Goal: Transaction & Acquisition: Purchase product/service

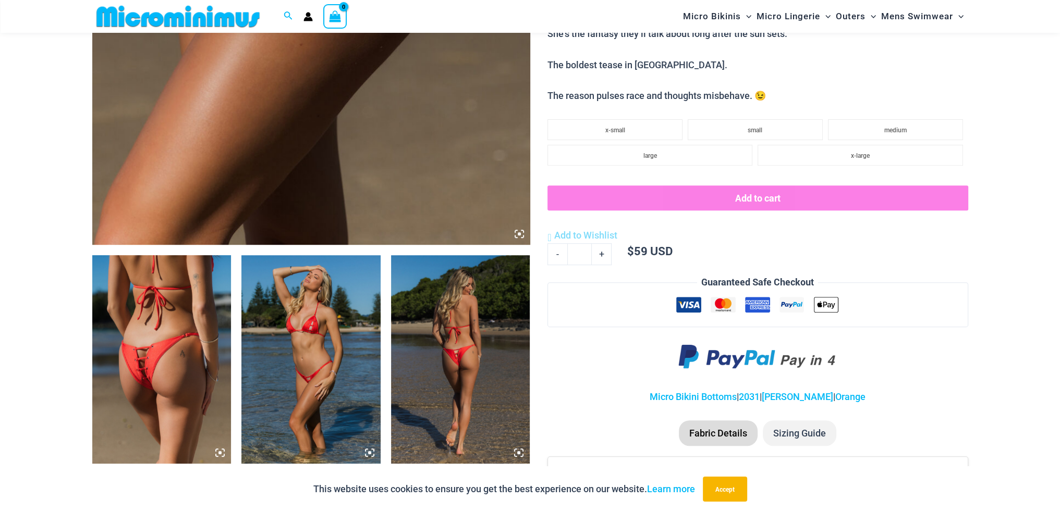
scroll to position [513, 0]
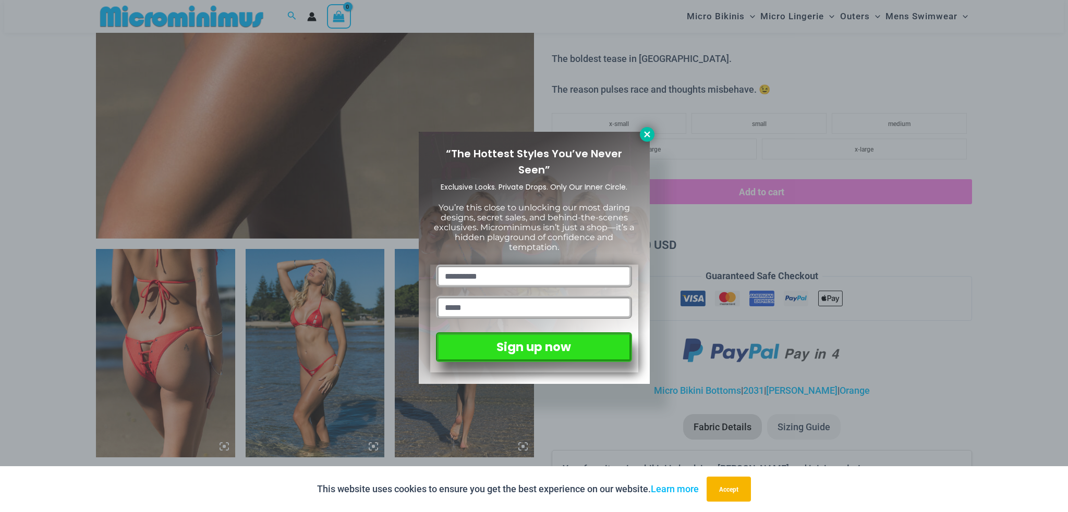
click at [651, 130] on button at bounding box center [647, 134] width 15 height 15
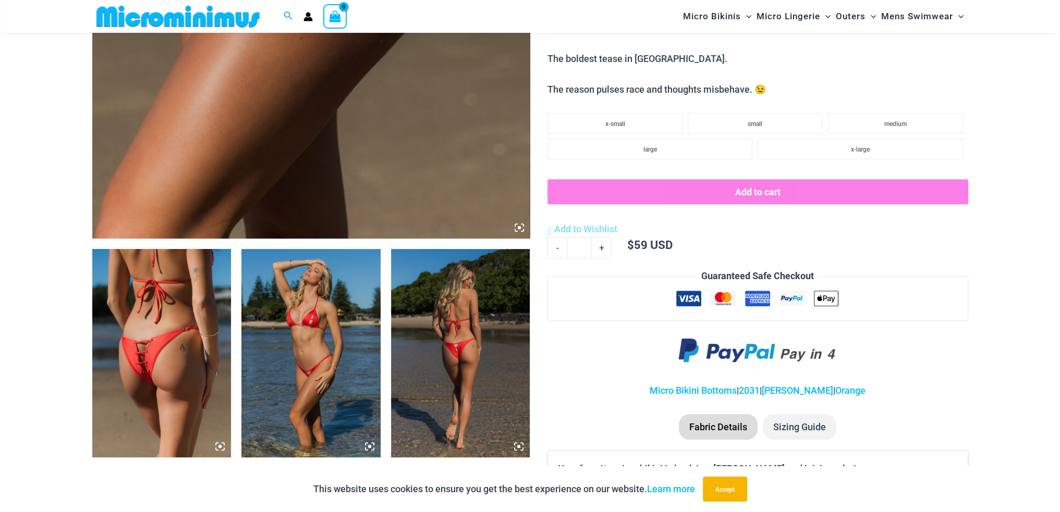
click at [303, 343] on img at bounding box center [310, 353] width 139 height 209
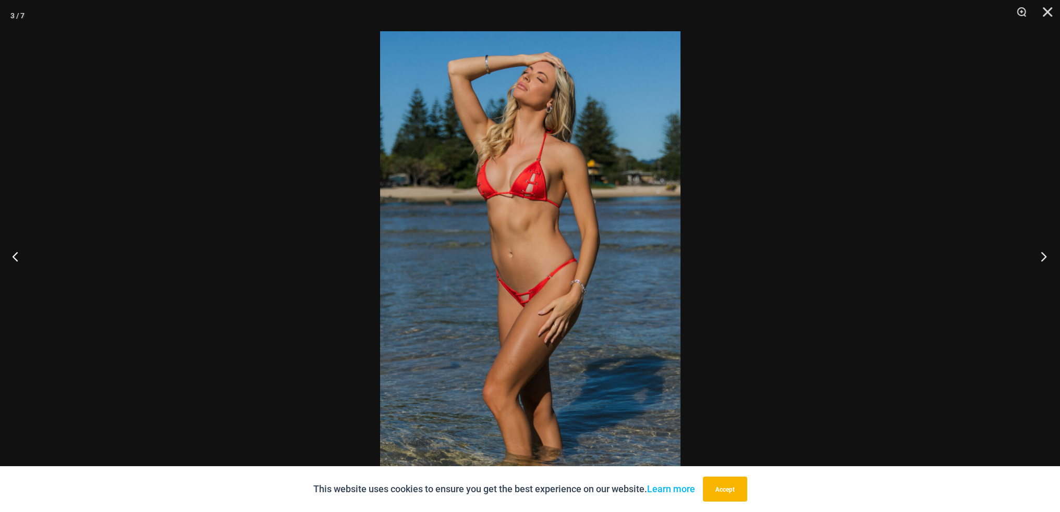
click at [1042, 253] on button "Next" at bounding box center [1040, 256] width 39 height 52
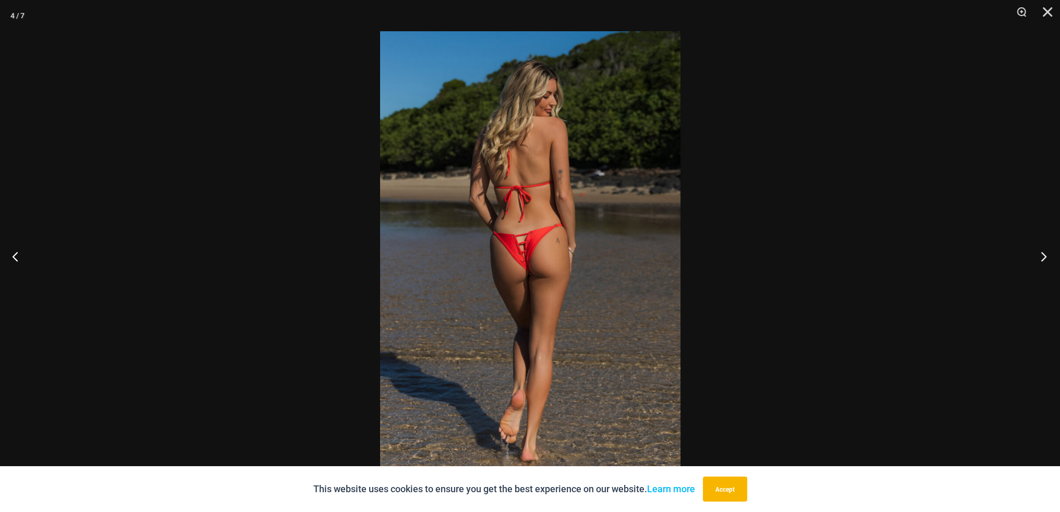
click at [1043, 253] on button "Next" at bounding box center [1040, 256] width 39 height 52
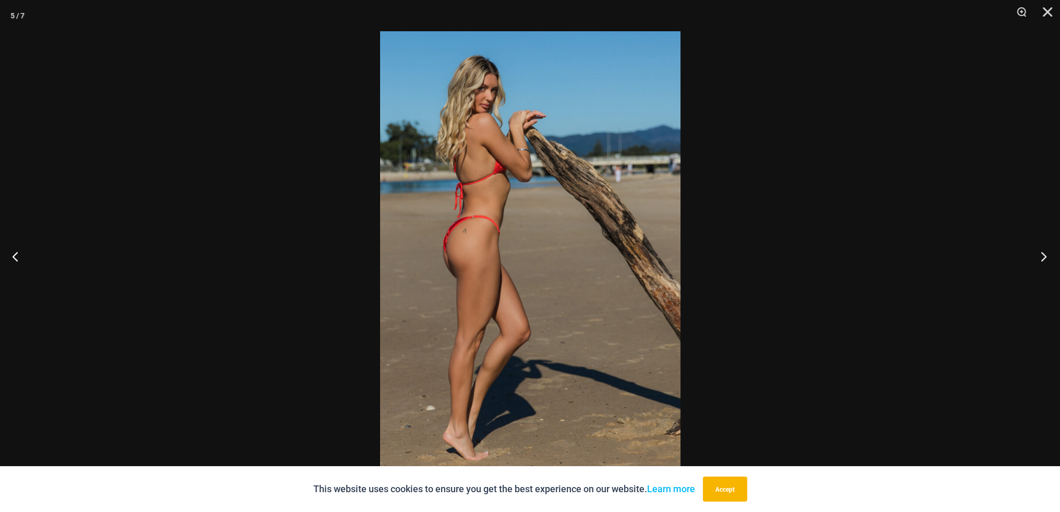
click at [1043, 253] on button "Next" at bounding box center [1040, 256] width 39 height 52
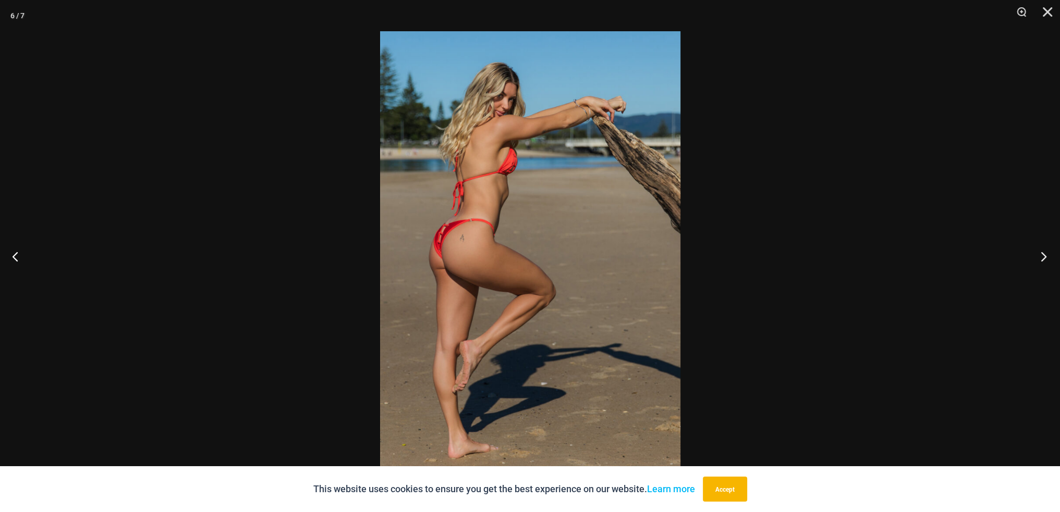
click at [1043, 253] on button "Next" at bounding box center [1040, 256] width 39 height 52
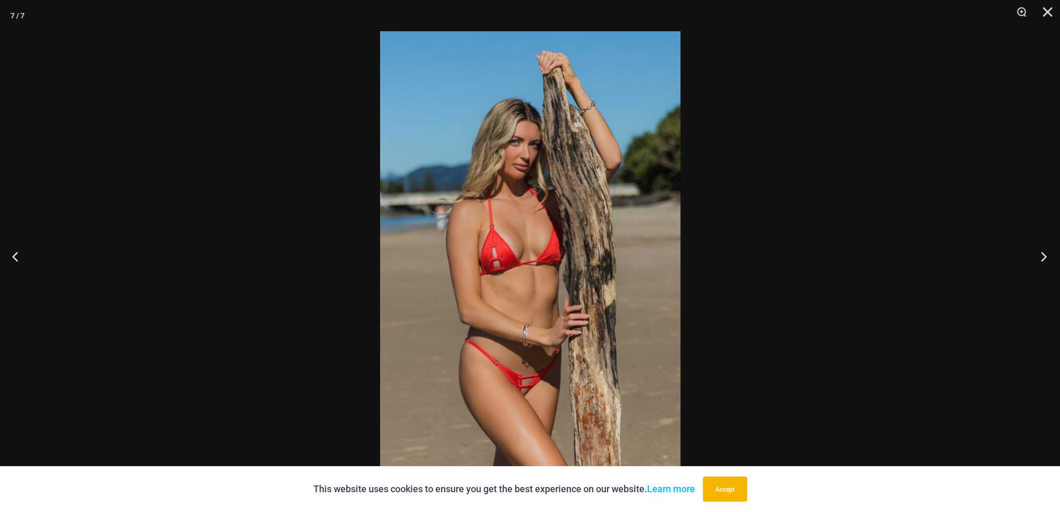
click at [1043, 253] on button "Next" at bounding box center [1040, 256] width 39 height 52
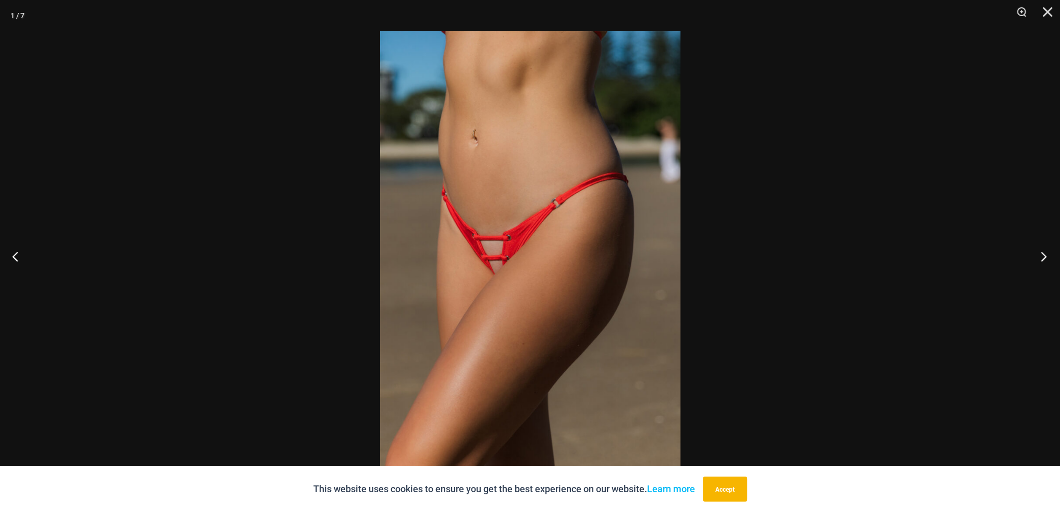
click at [1043, 253] on button "Next" at bounding box center [1040, 256] width 39 height 52
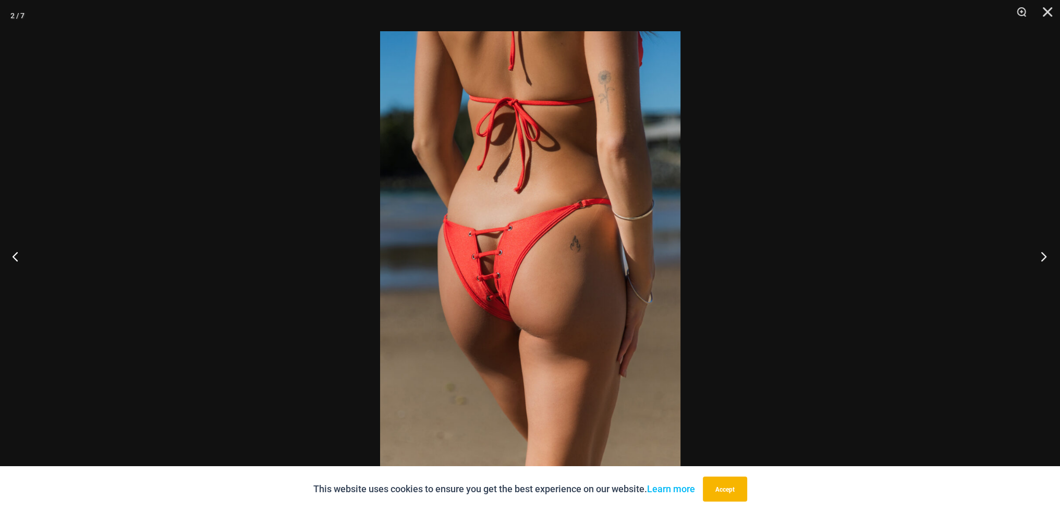
click at [1043, 253] on button "Next" at bounding box center [1040, 256] width 39 height 52
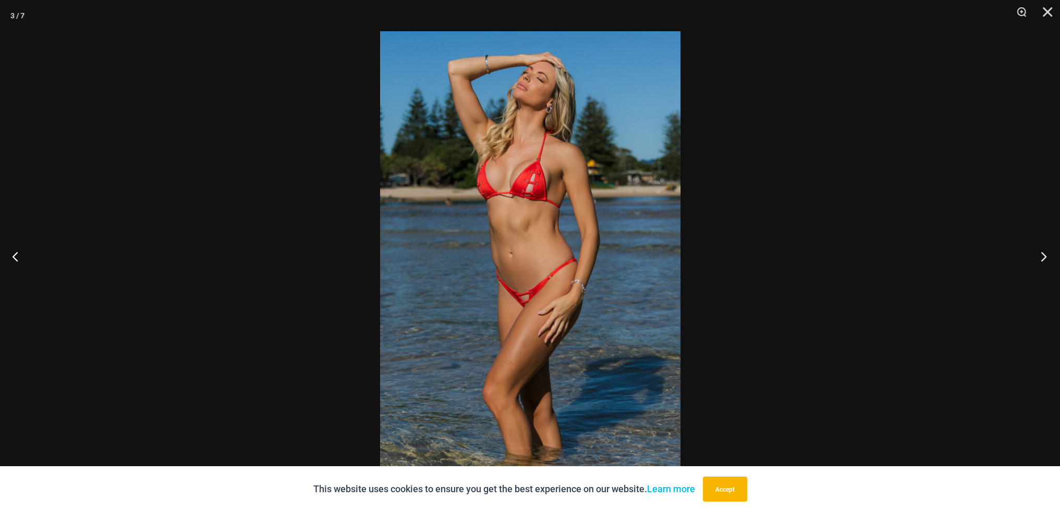
click at [1043, 253] on button "Next" at bounding box center [1040, 256] width 39 height 52
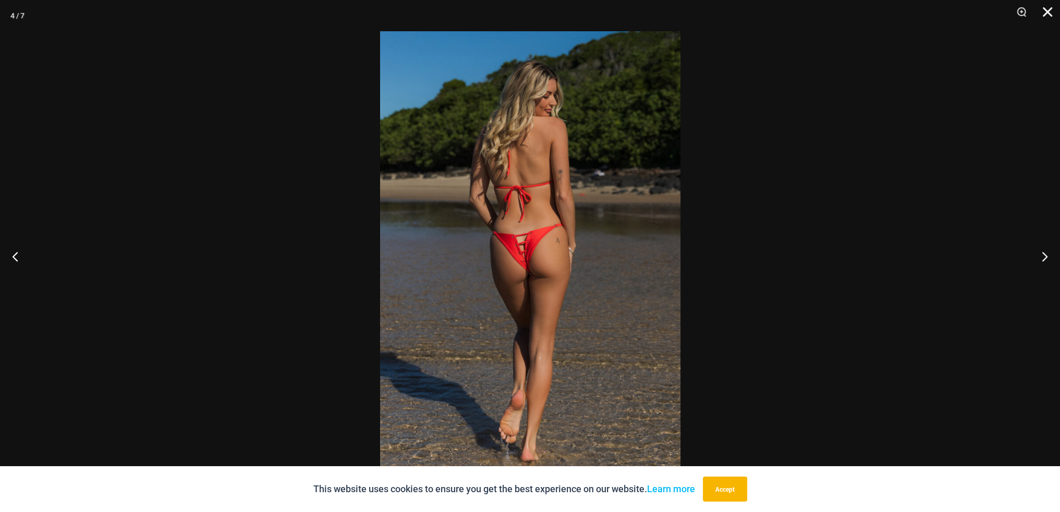
click at [1048, 11] on button "Close" at bounding box center [1044, 15] width 26 height 31
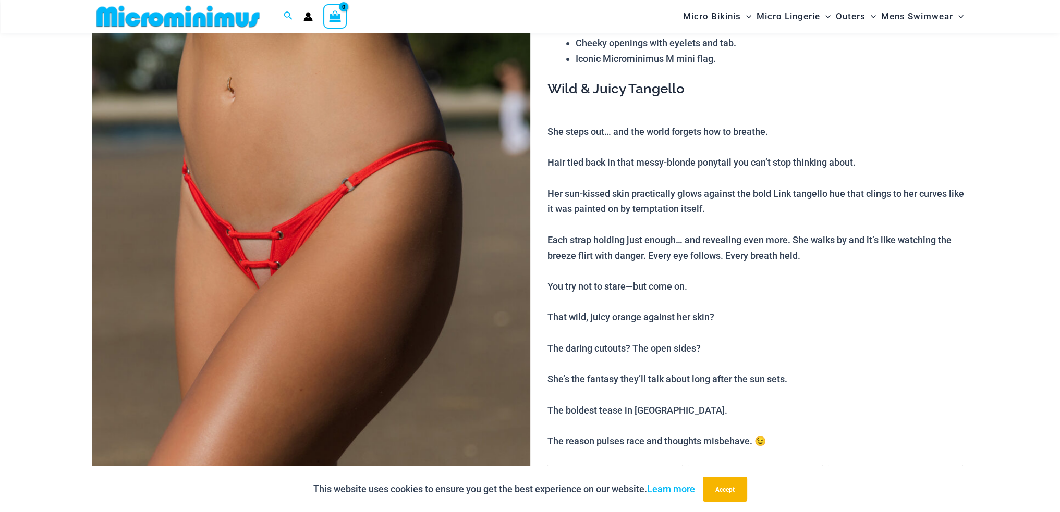
scroll to position [44, 0]
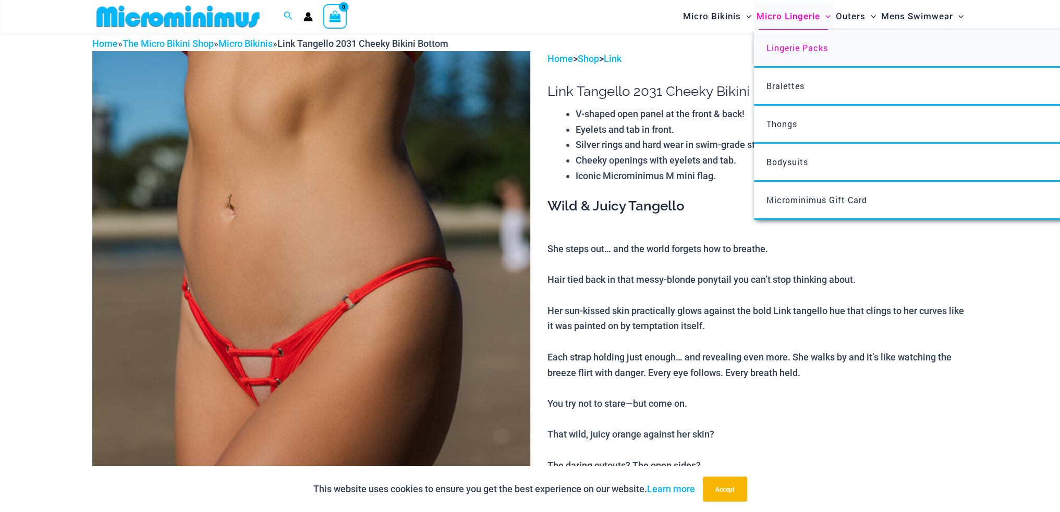
click at [804, 49] on span "Lingerie Packs" at bounding box center [797, 47] width 62 height 11
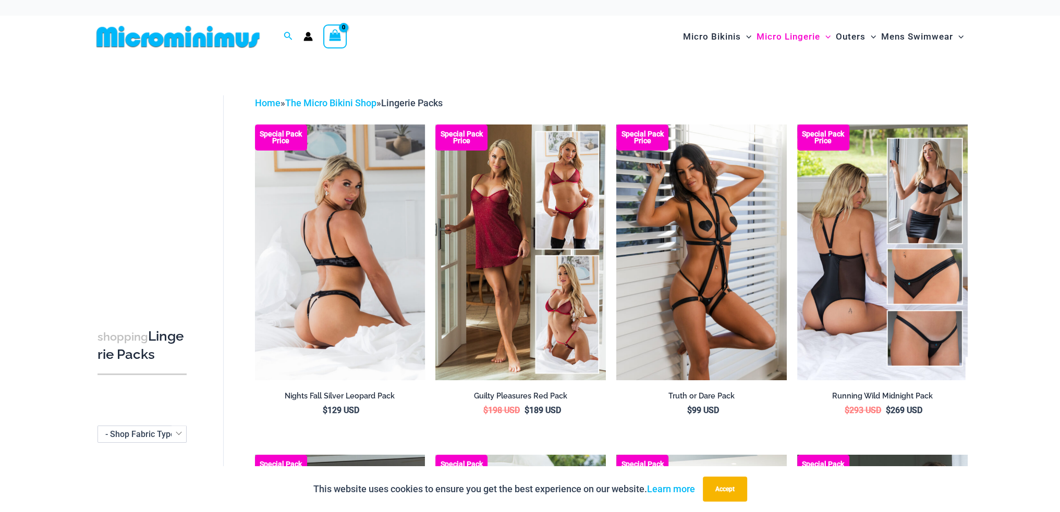
click at [356, 283] on img at bounding box center [340, 252] width 170 height 255
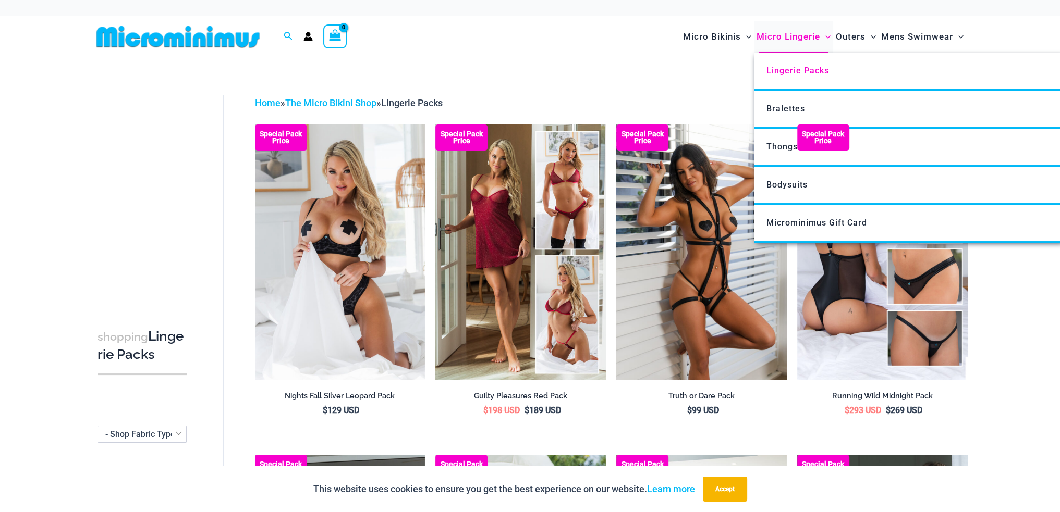
click at [784, 40] on span "Micro Lingerie" at bounding box center [788, 36] width 64 height 27
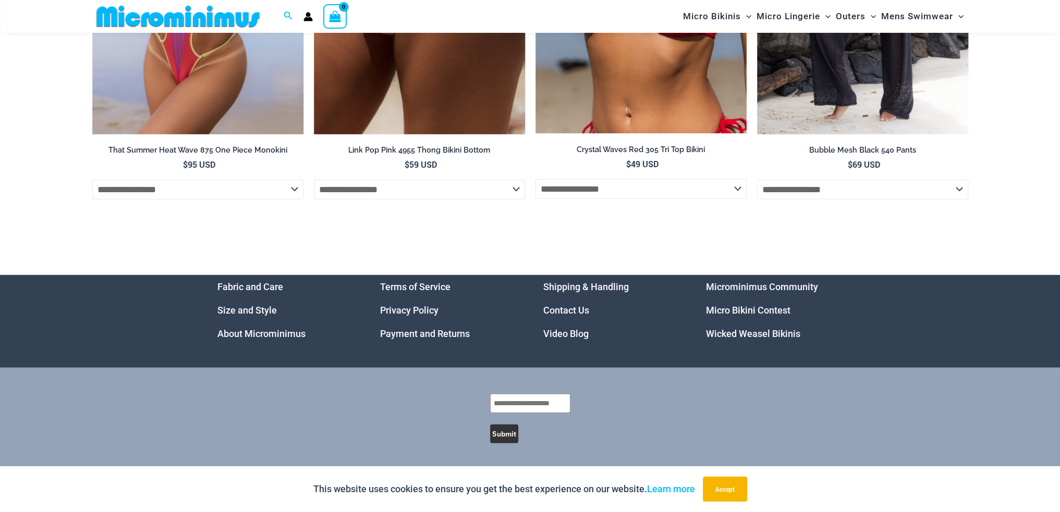
scroll to position [3965, 0]
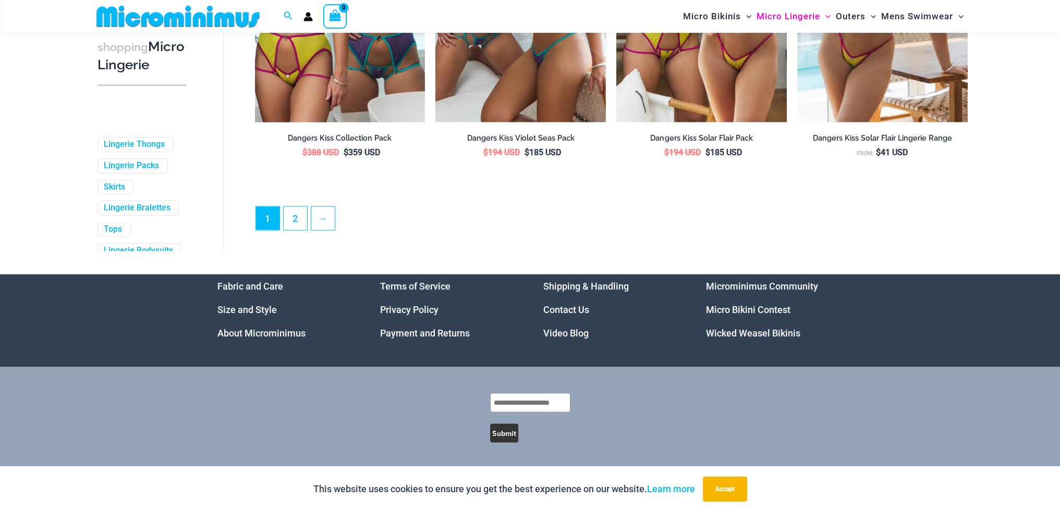
scroll to position [2806, 0]
click at [291, 218] on link "2" at bounding box center [295, 218] width 23 height 25
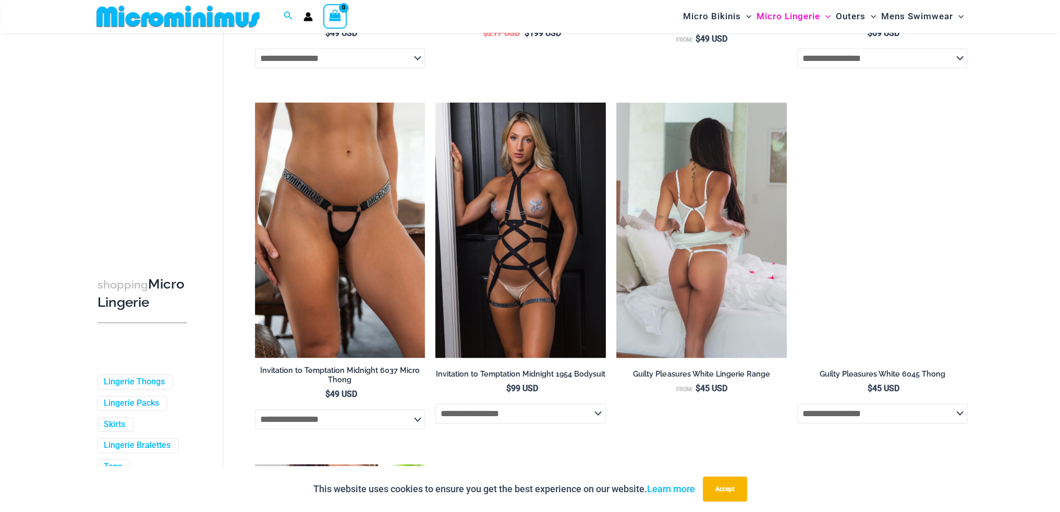
scroll to position [1086, 0]
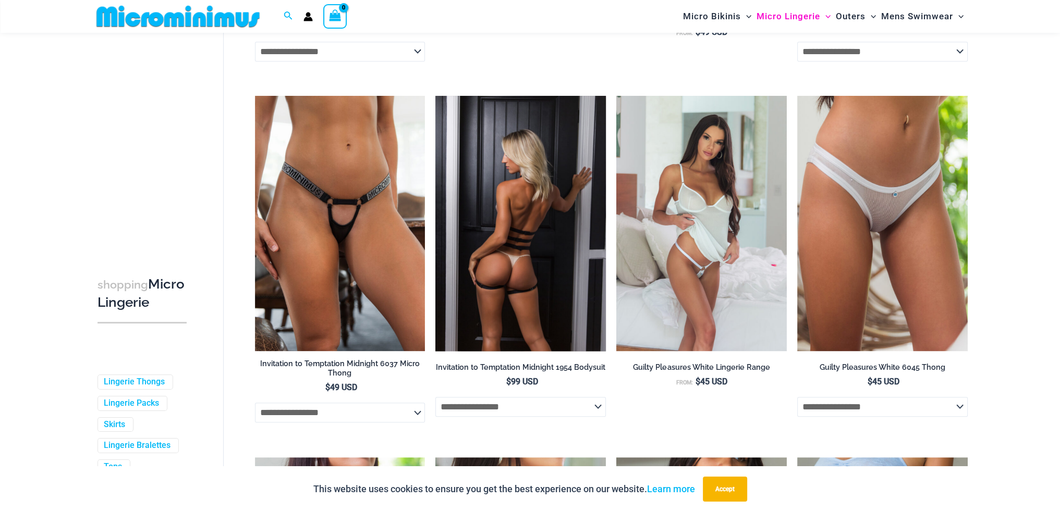
click at [500, 371] on h2 "Invitation to Temptation Midnight 1954 Bodysuit" at bounding box center [520, 368] width 170 height 10
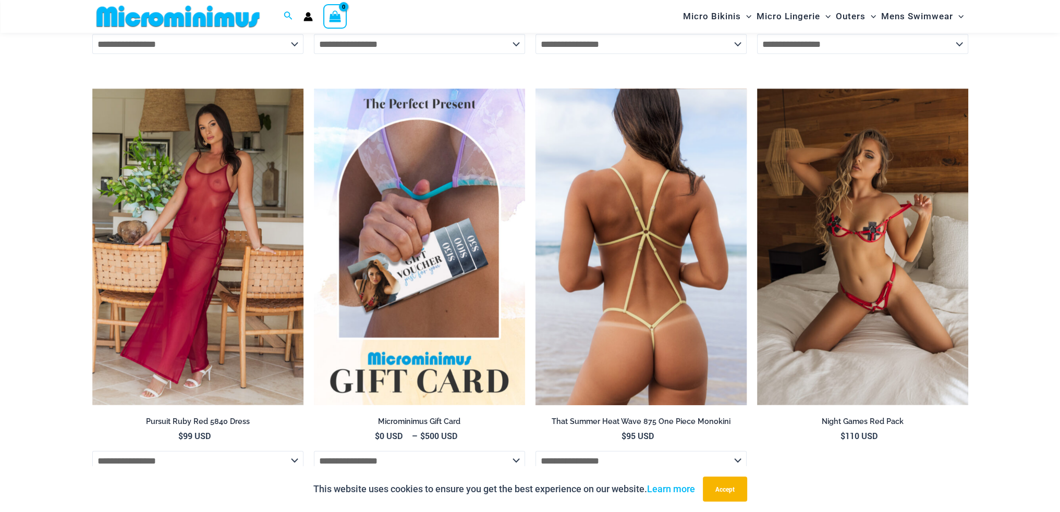
scroll to position [3282, 0]
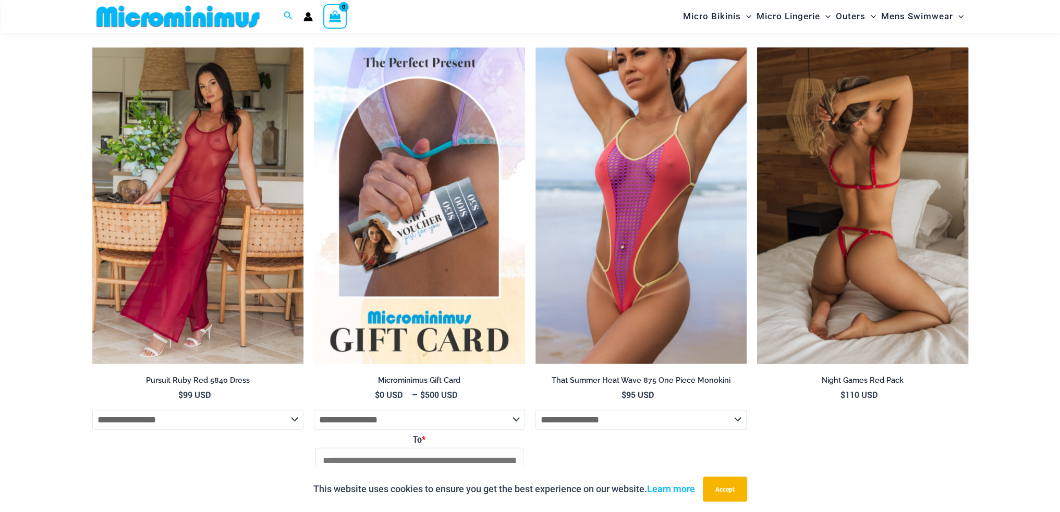
click at [852, 382] on h2 "Night Games Red Pack" at bounding box center [862, 381] width 211 height 10
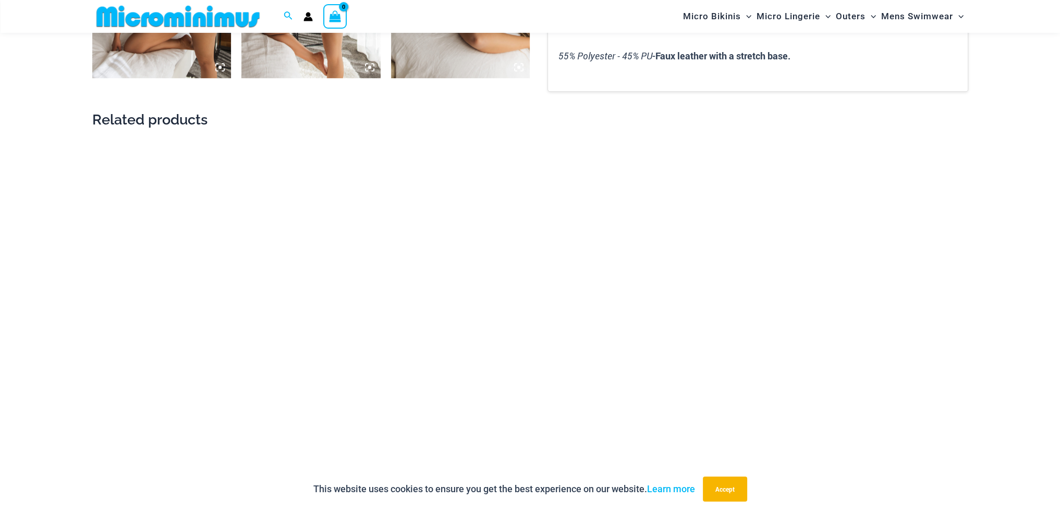
scroll to position [1143, 0]
